Goal: Check status: Check status

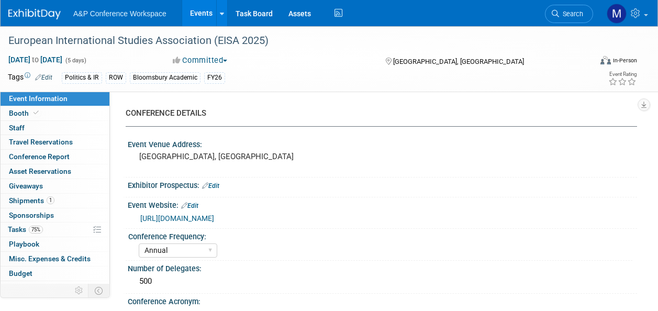
select select "Annual"
select select "Level 2"
select select "In-Person Booth"
select select "Politics & International Relations"
select select "Bloomsbury Academic"
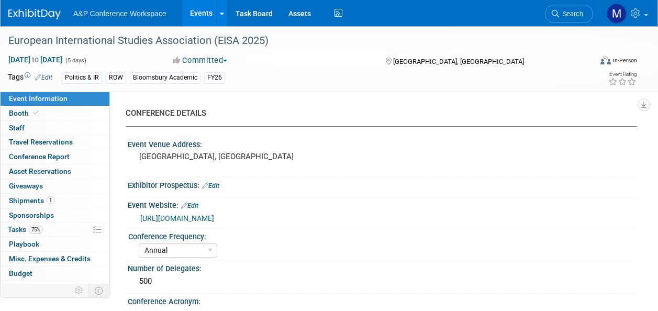
select select "[PERSON_NAME]"
select select "Brand/Subject Presence​"
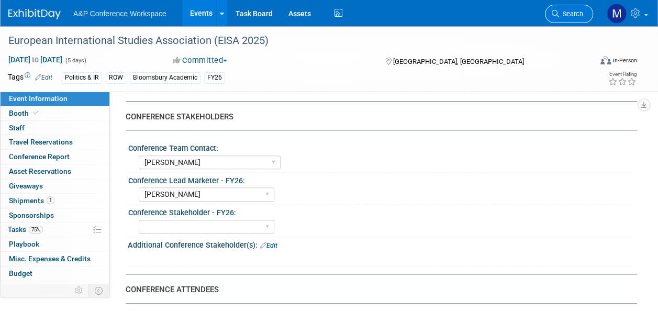
scroll to position [471, 0]
click at [574, 9] on link "Search" at bounding box center [569, 14] width 48 height 18
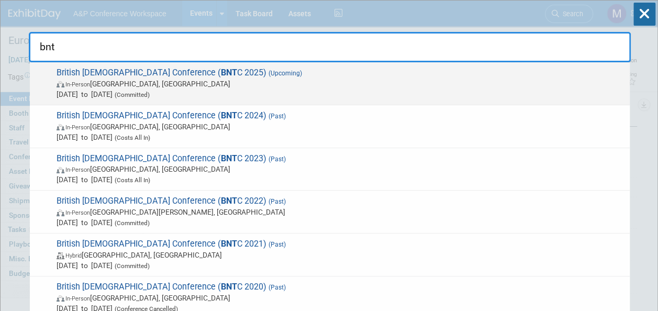
type input "bnt"
click at [222, 76] on span "British [DEMOGRAPHIC_DATA] Conference ( BNT C 2025) (Upcoming) In-Person [GEOGR…" at bounding box center [338, 84] width 571 height 32
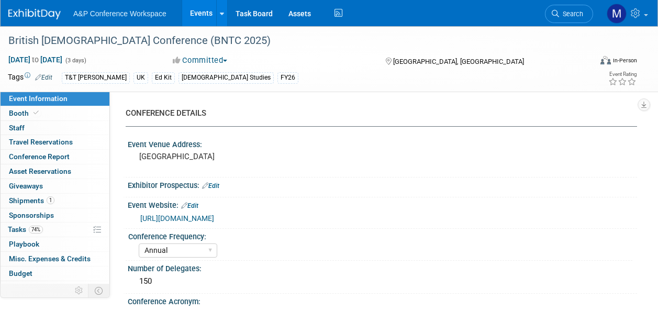
select select "Annual"
select select "Level 3"
select select "Ed Kit"
select select "[DEMOGRAPHIC_DATA] Studies"
select select "T&T [PERSON_NAME]"
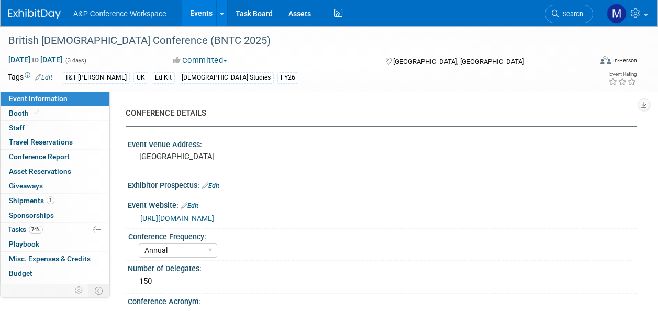
select select "[PERSON_NAME]"
select select "Networking/Commissioning"
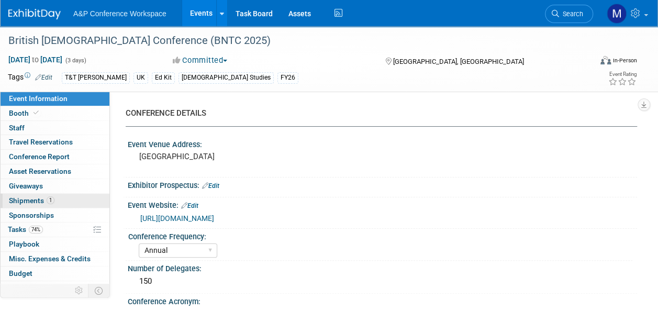
click at [17, 200] on span "Shipments 1" at bounding box center [32, 200] width 46 height 8
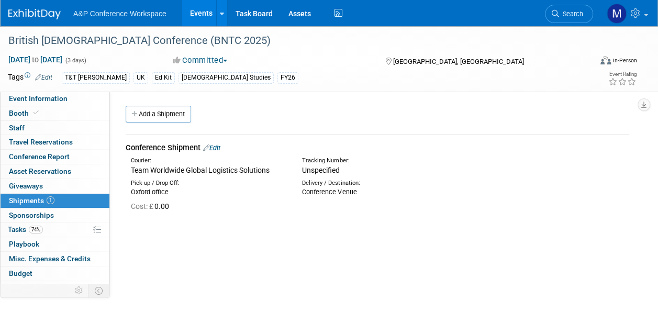
click at [225, 148] on div "Conference Shipment Edit" at bounding box center [378, 147] width 504 height 11
click at [220, 148] on link "Edit" at bounding box center [211, 148] width 17 height 8
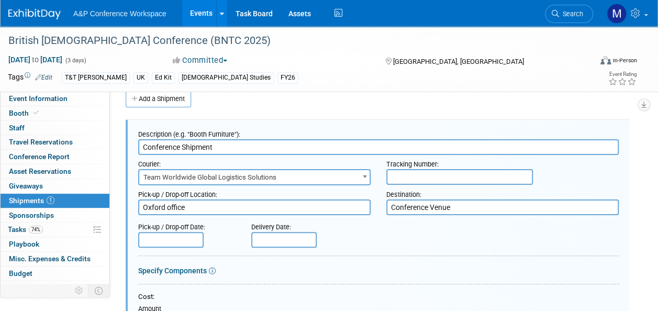
click at [410, 172] on input "text" at bounding box center [459, 177] width 147 height 16
paste input "5626508"
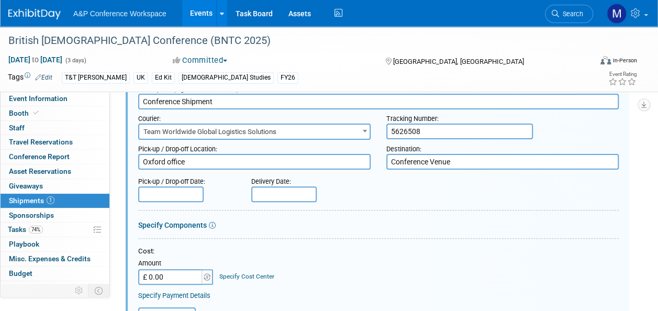
scroll to position [120, 0]
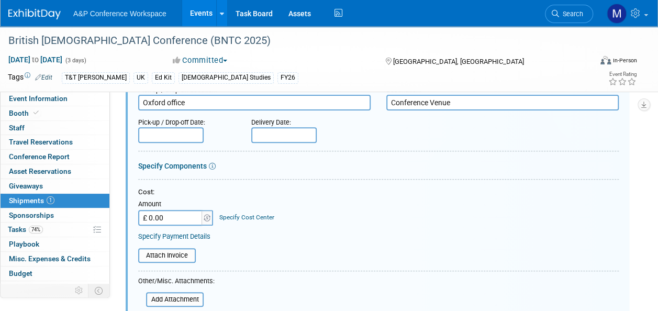
type input "5626508"
click at [198, 135] on input "text" at bounding box center [170, 135] width 65 height 16
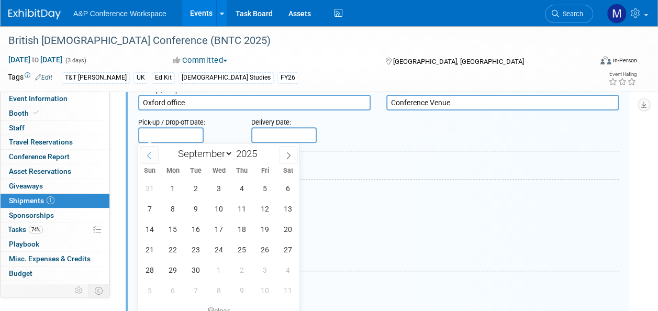
click at [151, 153] on icon at bounding box center [149, 155] width 7 height 7
select select "7"
click at [259, 244] on span "22" at bounding box center [264, 249] width 20 height 20
type input "Aug 22, 2025"
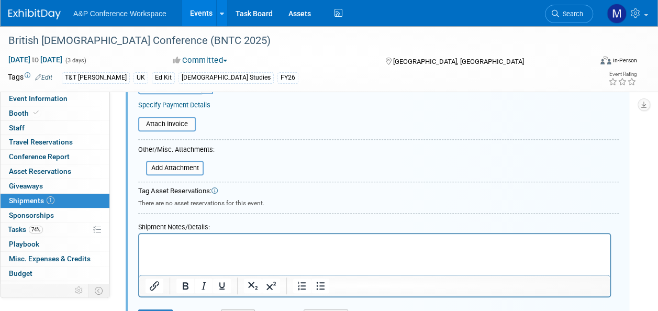
scroll to position [277, 0]
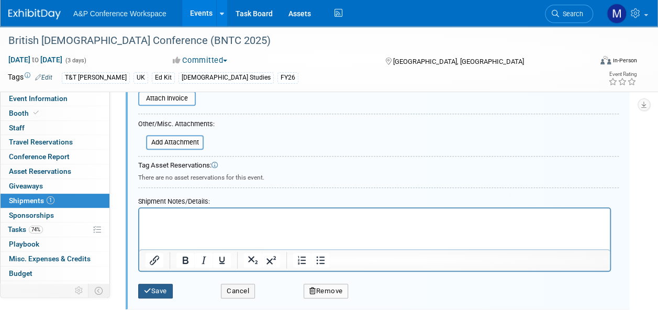
click at [159, 288] on button "Save" at bounding box center [155, 291] width 35 height 15
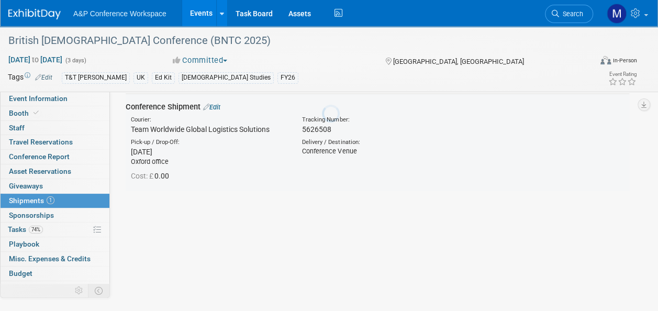
scroll to position [15, 0]
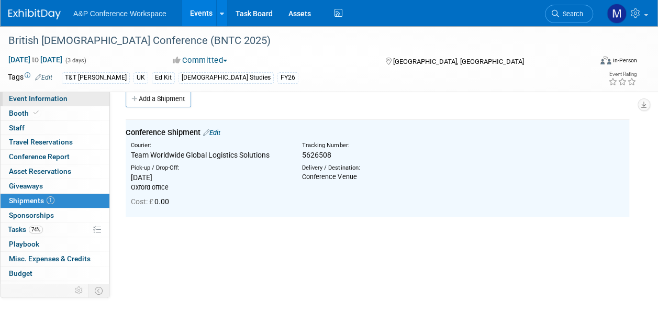
click at [60, 98] on span "Event Information" at bounding box center [38, 98] width 59 height 8
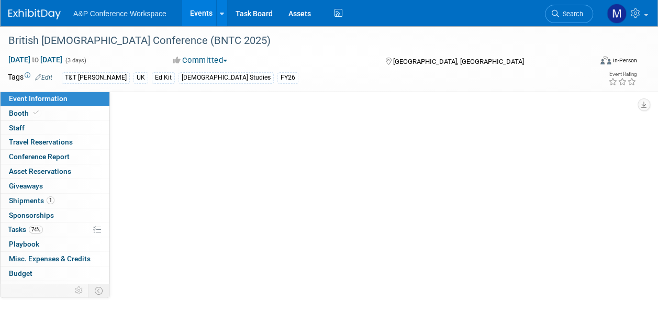
scroll to position [0, 0]
select select "Annual"
select select "Level 3"
select select "Ed Kit"
select select "[DEMOGRAPHIC_DATA] Studies"
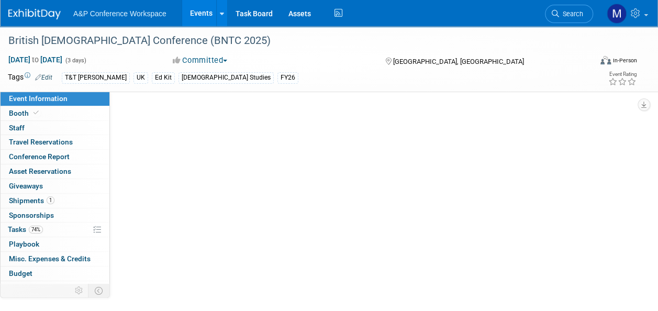
select select "T&T [PERSON_NAME]"
select select "[PERSON_NAME]"
select select "Networking/Commissioning"
